Goal: Transaction & Acquisition: Purchase product/service

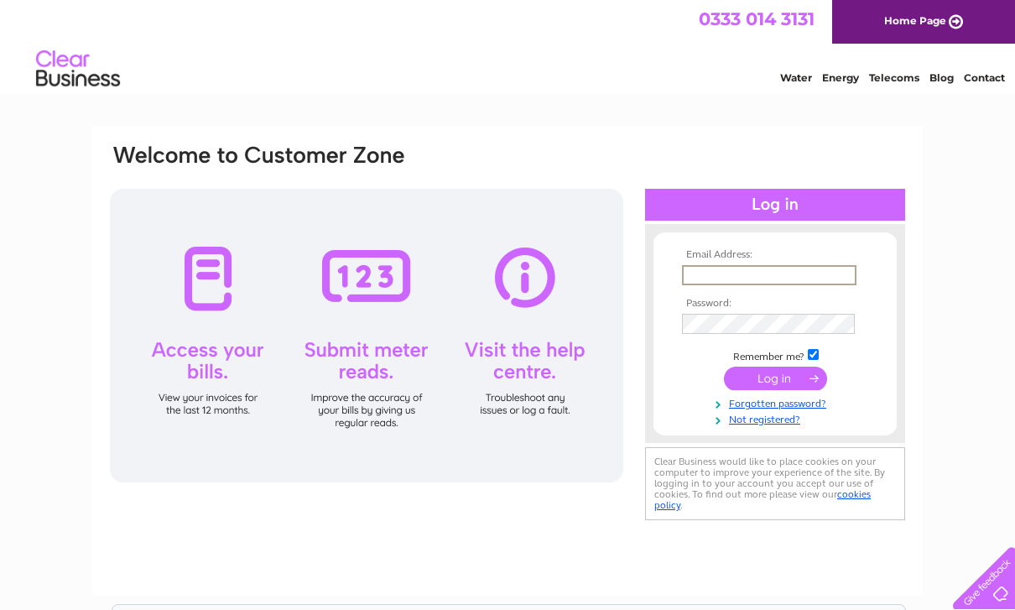
type input "[EMAIL_ADDRESS][DOMAIN_NAME]"
click at [775, 379] on input "submit" at bounding box center [775, 376] width 103 height 23
click at [752, 284] on input "Dicksonminto@dmws.com" at bounding box center [768, 274] width 173 height 18
click at [772, 269] on input "Dicksonminto@dmws.com" at bounding box center [768, 274] width 173 height 18
click at [781, 282] on input "Dicksonminto@dmws.com" at bounding box center [768, 274] width 173 height 18
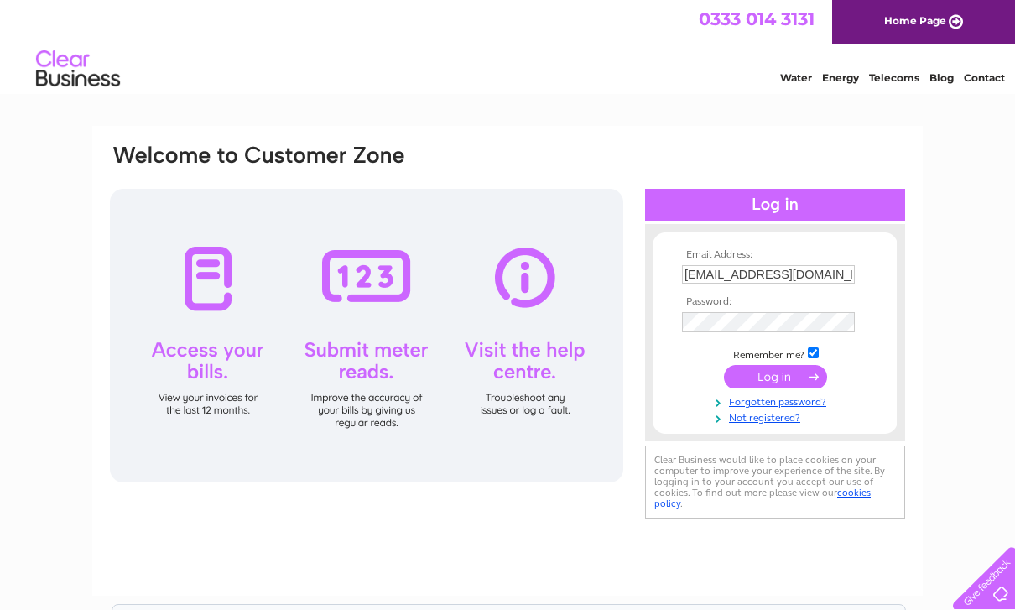
click at [765, 283] on input "Dicksonminto@dmws.com" at bounding box center [768, 274] width 173 height 18
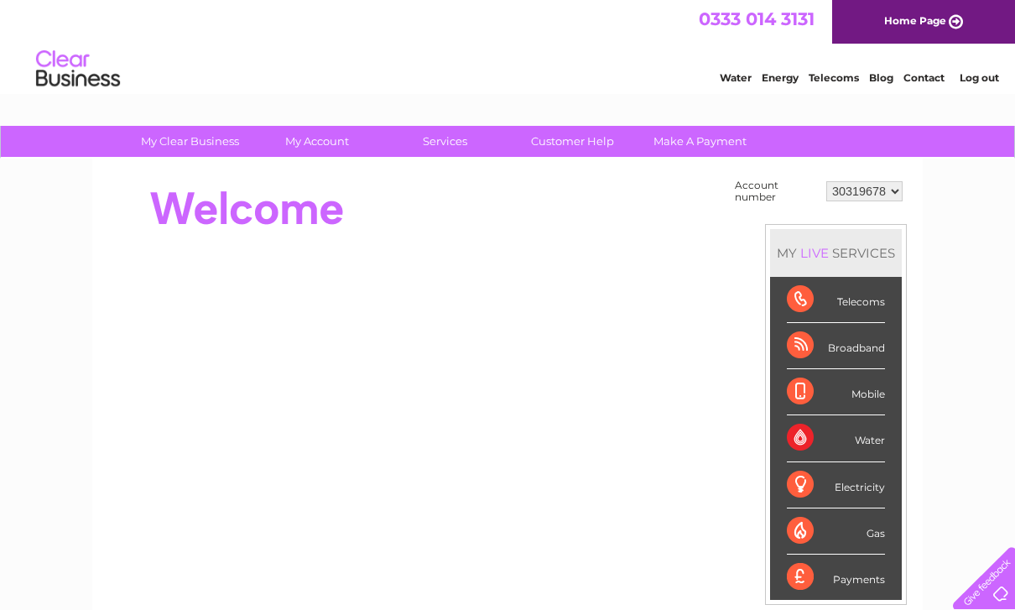
click at [838, 278] on div "Telecoms" at bounding box center [836, 300] width 98 height 46
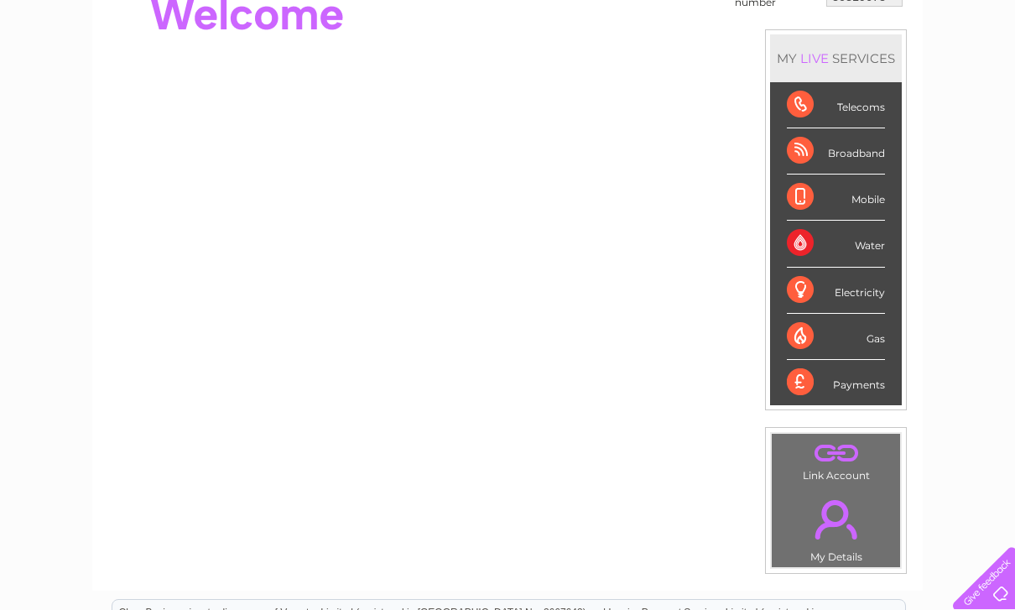
scroll to position [184, 0]
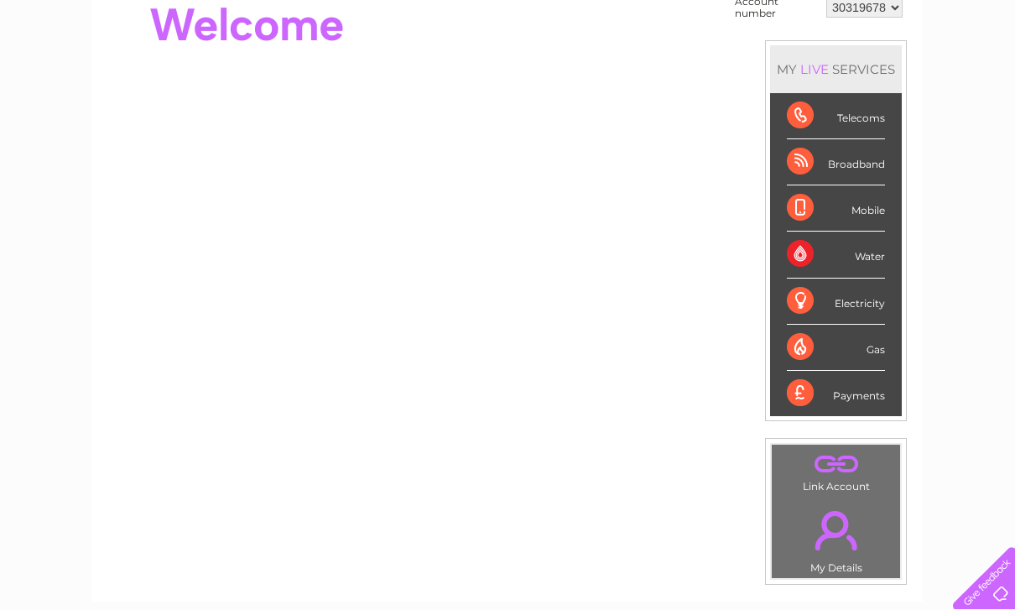
click at [860, 260] on div "Water" at bounding box center [836, 254] width 98 height 46
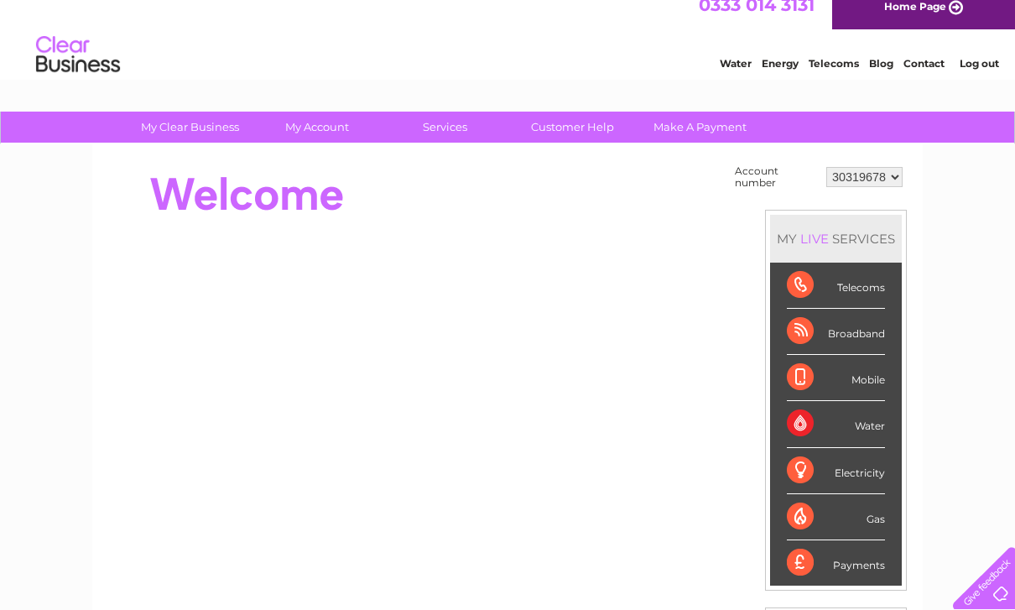
scroll to position [36, 0]
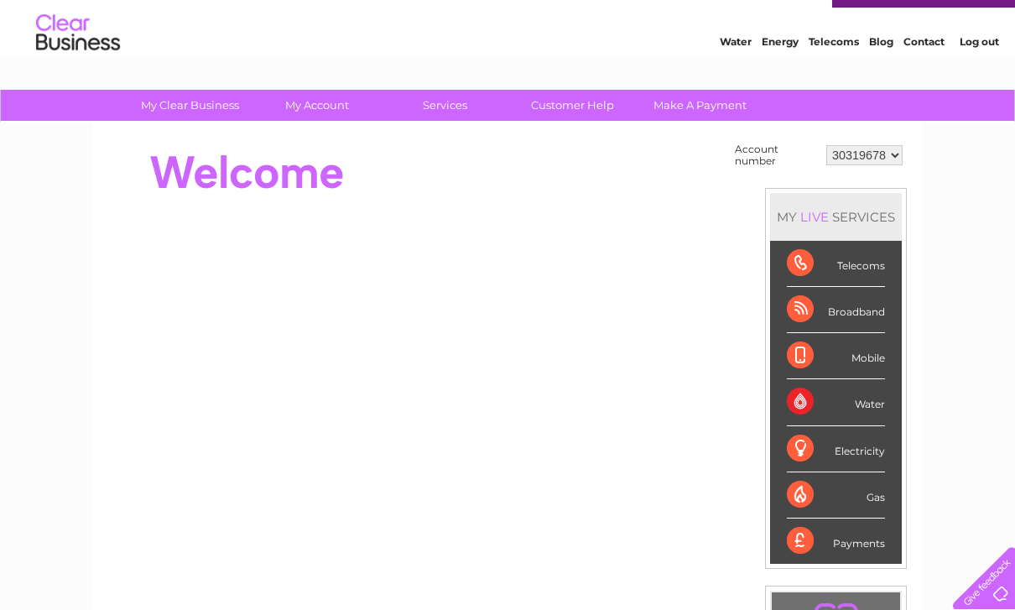
click at [842, 410] on div "Water" at bounding box center [836, 402] width 98 height 46
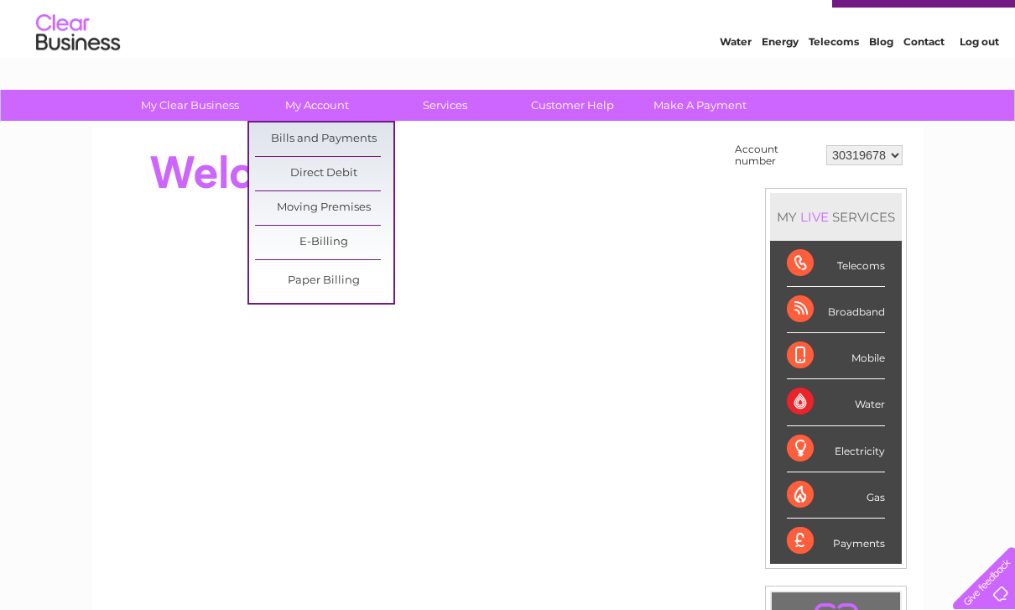
click at [352, 138] on link "Bills and Payments" at bounding box center [324, 139] width 138 height 34
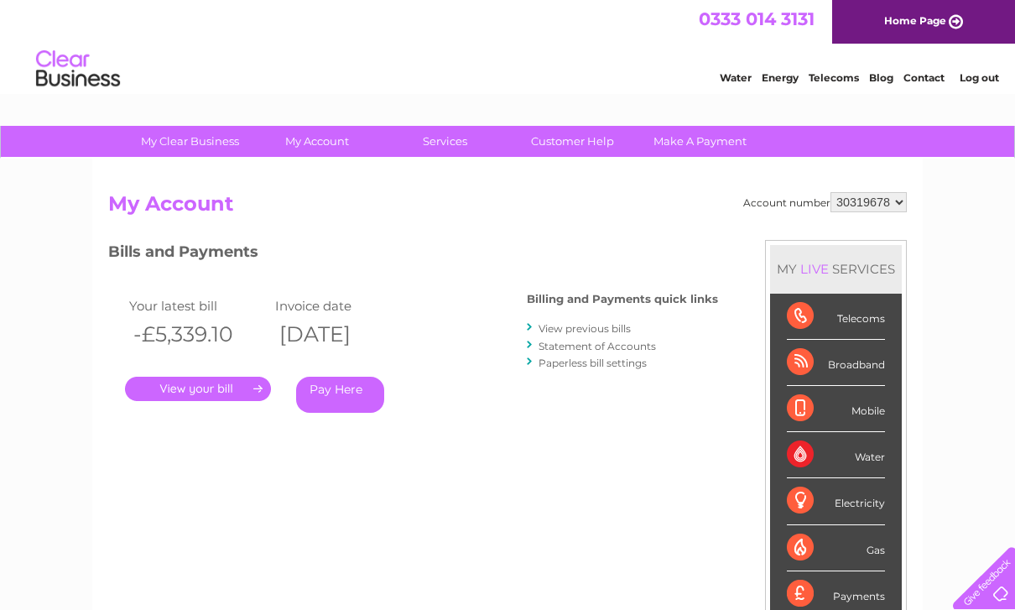
click at [185, 390] on link "." at bounding box center [198, 389] width 146 height 24
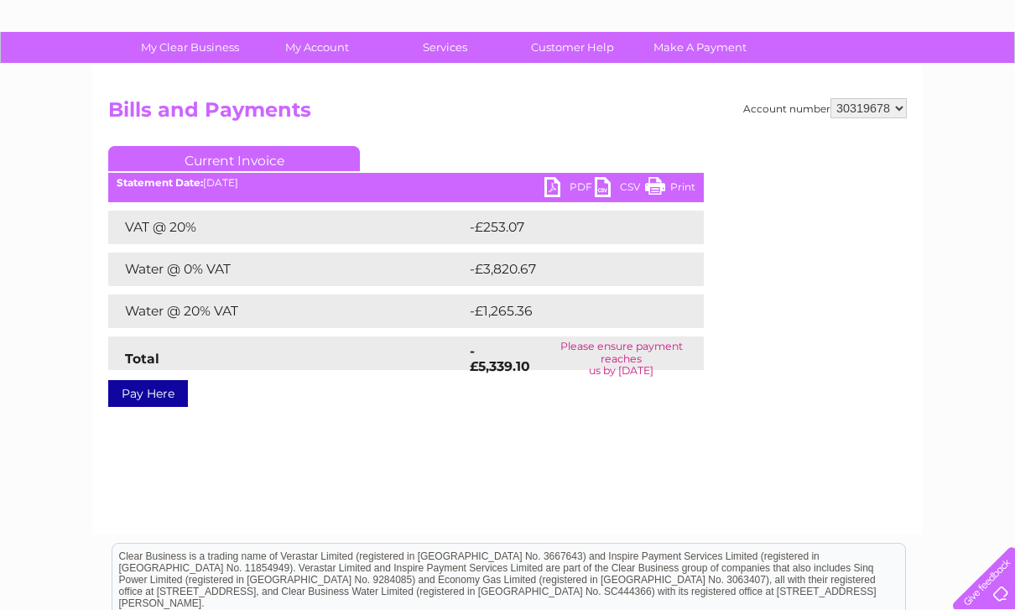
scroll to position [91, 0]
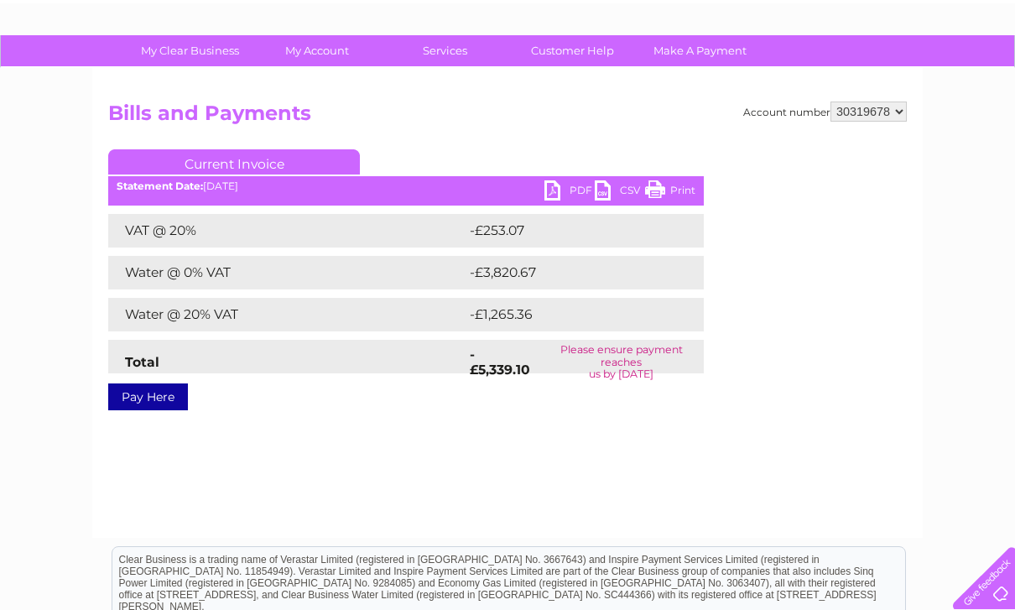
click at [557, 182] on link "PDF" at bounding box center [569, 192] width 50 height 24
